Goal: Task Accomplishment & Management: Manage account settings

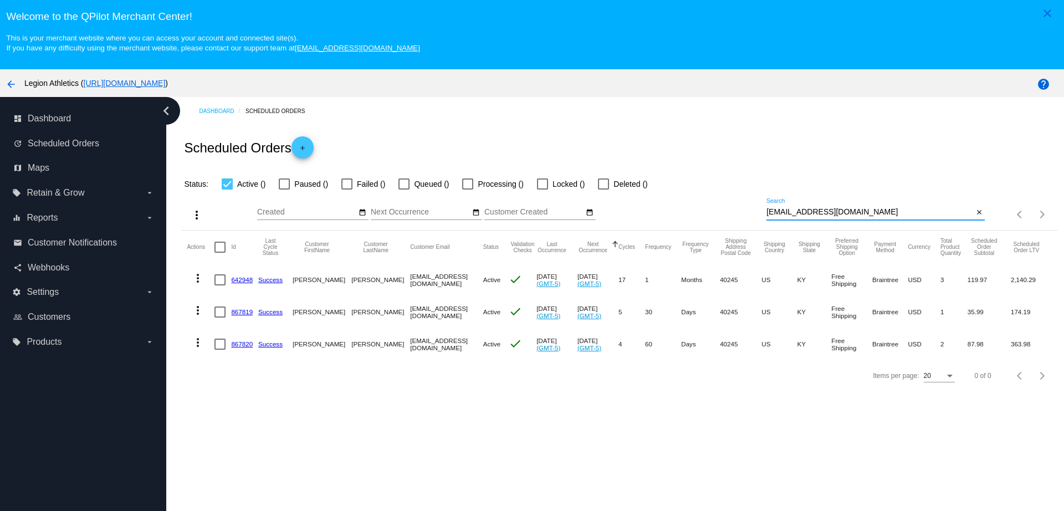
drag, startPoint x: 849, startPoint y: 212, endPoint x: 716, endPoint y: 212, distance: 133.0
click at [716, 212] on div "more_vert Aug Jan Feb Mar [DATE]" at bounding box center [619, 210] width 876 height 39
paste input "rwade0006"
type input "[EMAIL_ADDRESS][DOMAIN_NAME]"
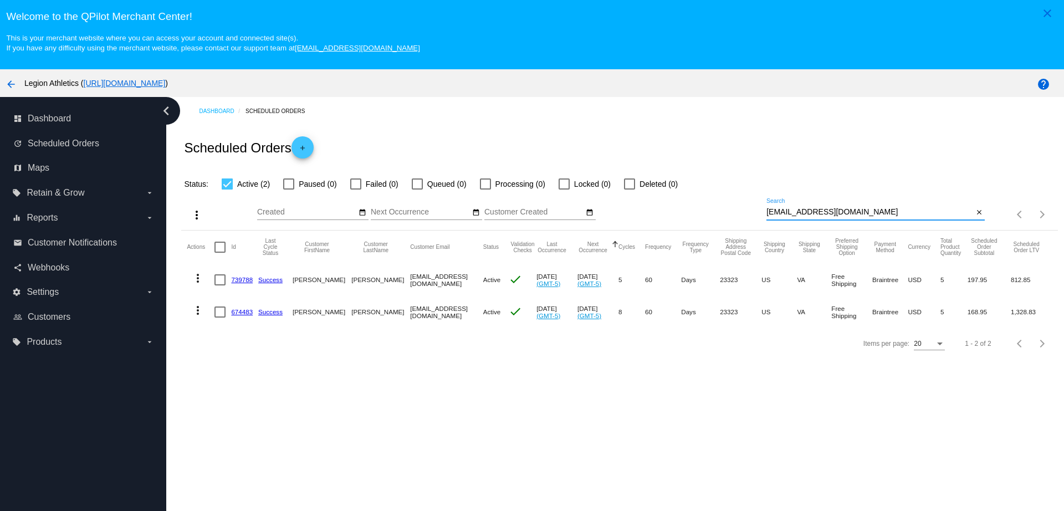
click at [243, 278] on link "739788" at bounding box center [242, 279] width 22 height 7
drag, startPoint x: 241, startPoint y: 305, endPoint x: 283, endPoint y: 182, distance: 130.5
click at [240, 305] on mat-cell "674483" at bounding box center [244, 312] width 27 height 32
click at [242, 313] on link "674483" at bounding box center [242, 311] width 22 height 7
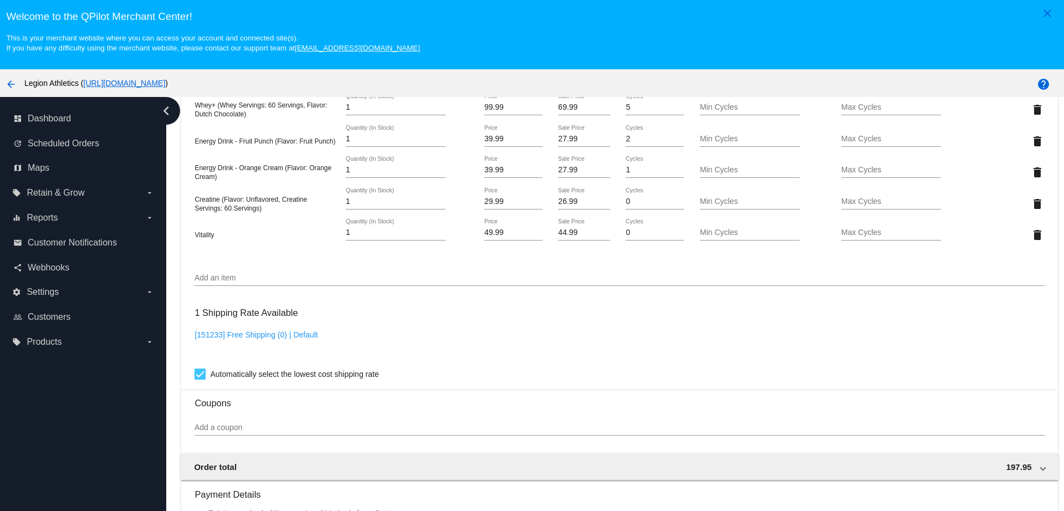
scroll to position [762, 0]
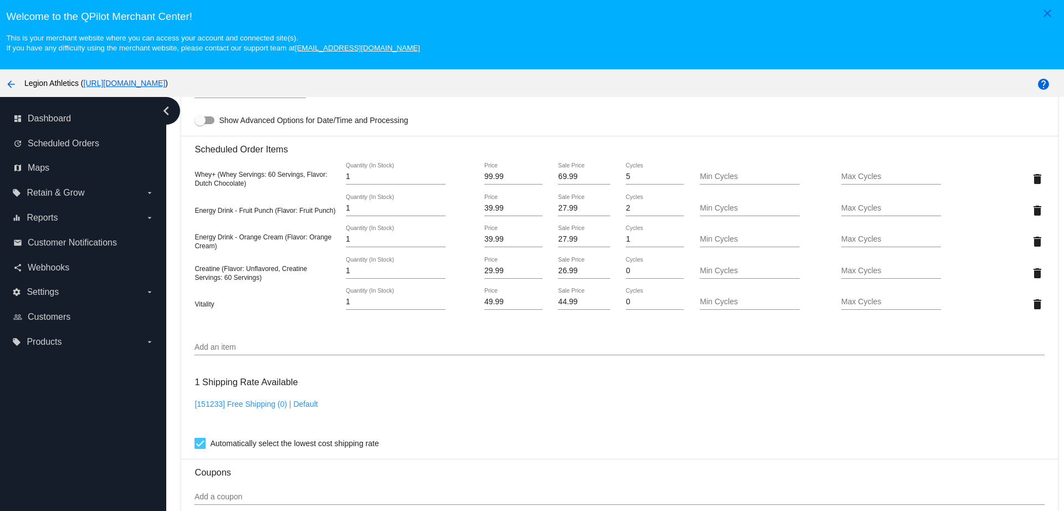
click at [570, 267] on input "26.99" at bounding box center [584, 271] width 52 height 9
type input "20.99"
click at [568, 296] on mat-card "Customer 4356833: John Wade rwade0006@gmail.com Customer Shipping Enter Shippin…" at bounding box center [619, 215] width 876 height 1233
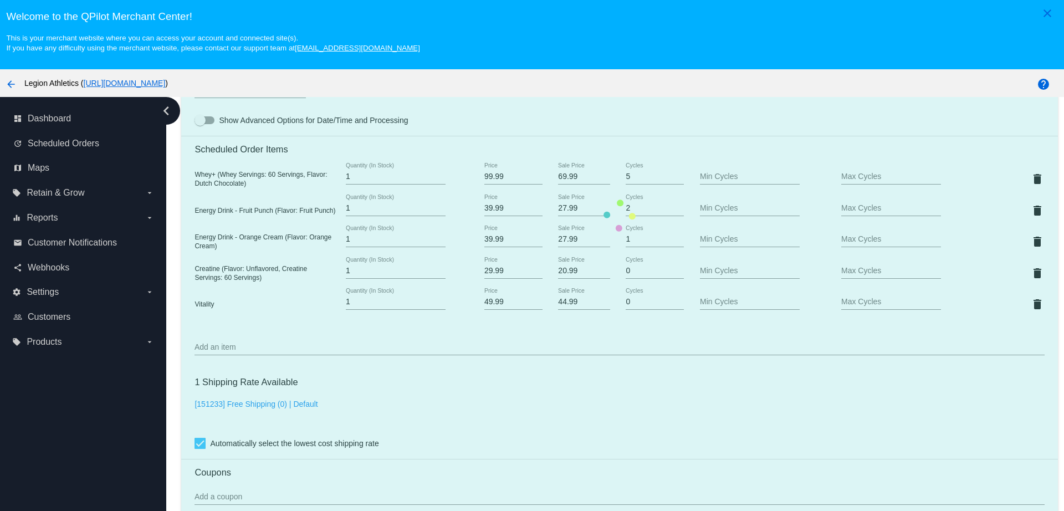
click at [573, 301] on mat-card "Customer 4356833: John Wade rwade0006@gmail.com Customer Shipping Enter Shippin…" at bounding box center [619, 215] width 876 height 1233
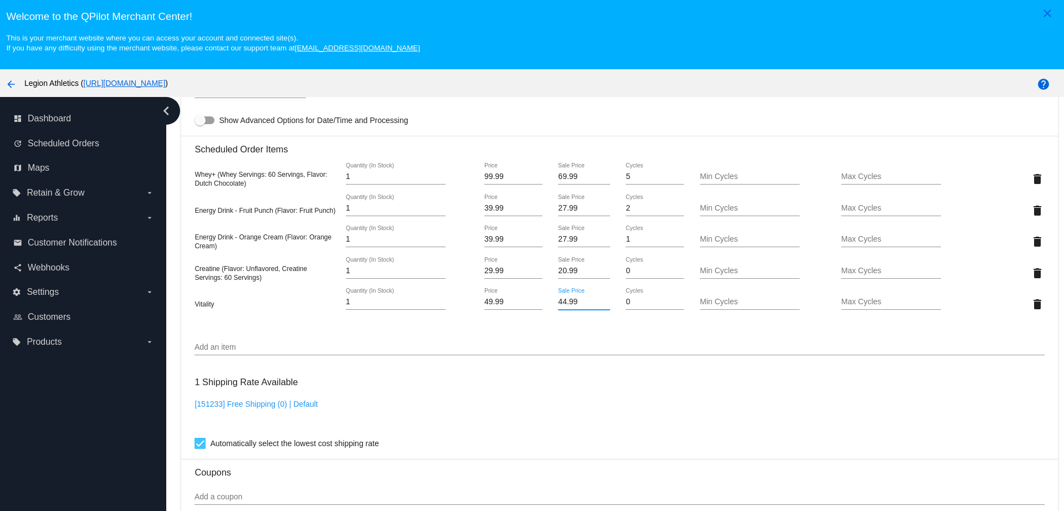
drag, startPoint x: 571, startPoint y: 302, endPoint x: 525, endPoint y: 299, distance: 45.5
click at [525, 299] on div "Vitality 1 Quantity (In Stock) 49.99 Price 44.99 Sale Price 0 Cycles Min Cycles…" at bounding box center [618, 304] width 849 height 32
type input "34.99"
click at [554, 332] on mat-card "Customer 4356833: John Wade rwade0006@gmail.com Customer Shipping Enter Shippin…" at bounding box center [619, 215] width 876 height 1233
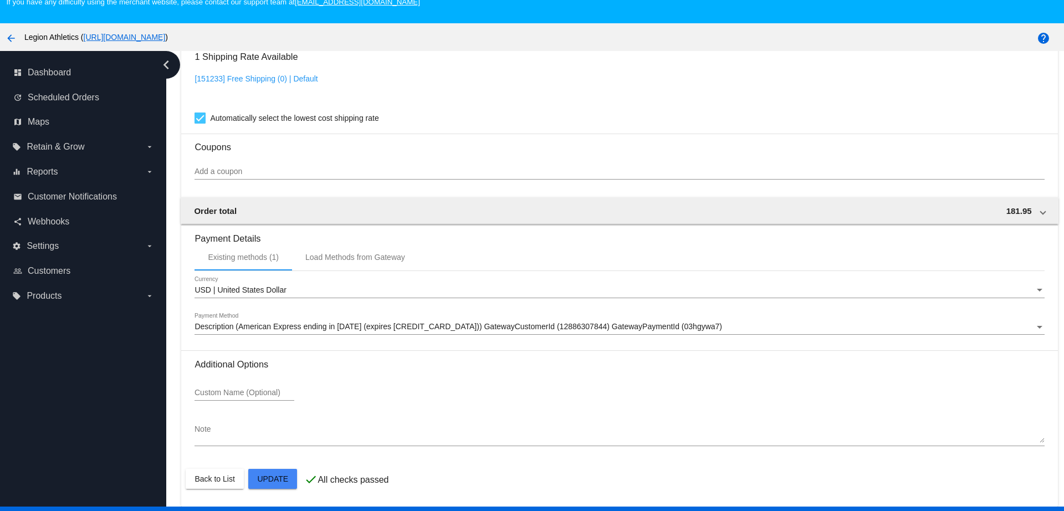
scroll to position [69, 0]
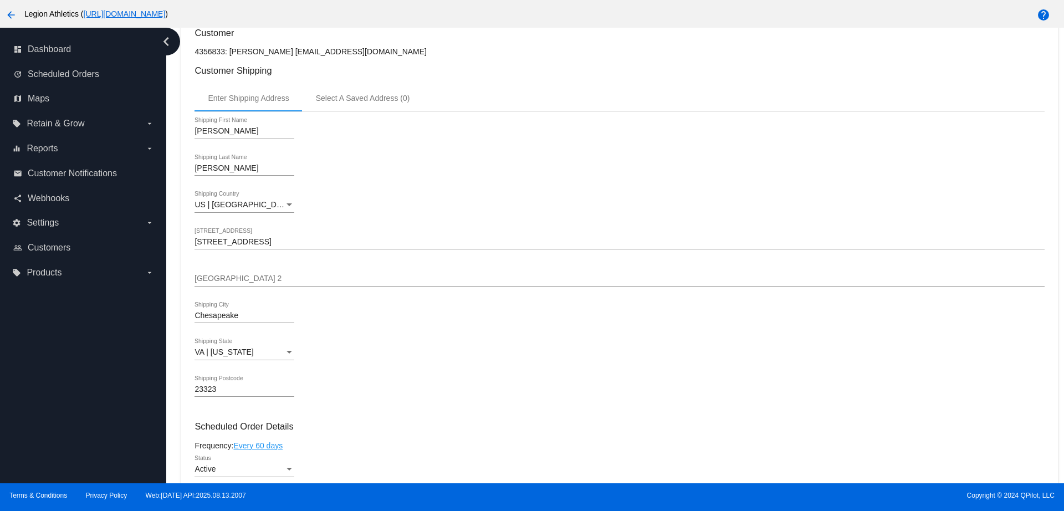
scroll to position [554, 0]
